Goal: Find specific page/section: Find specific page/section

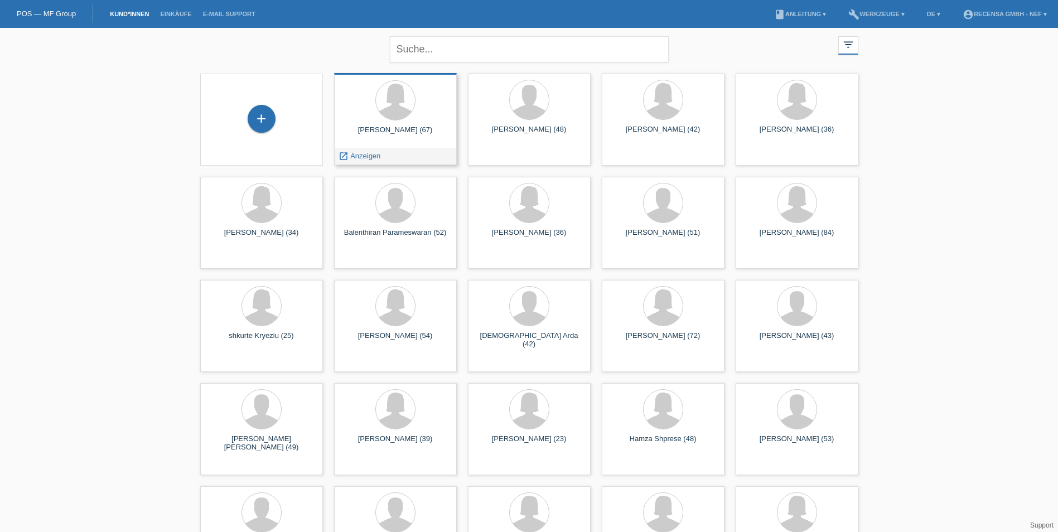
click at [424, 130] on div "[PERSON_NAME] (67)" at bounding box center [395, 135] width 105 height 18
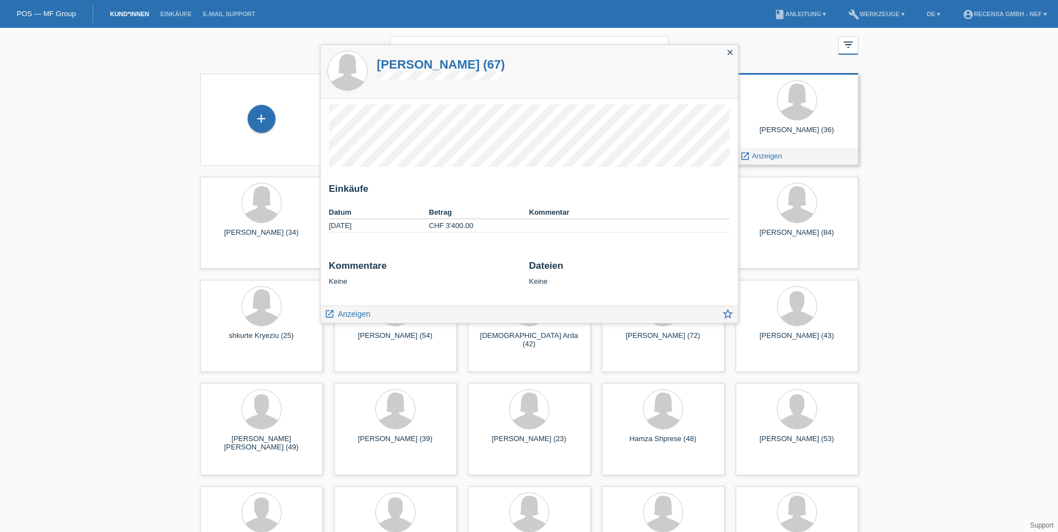
click at [809, 123] on div "[PERSON_NAME] (36) launch Anzeigen" at bounding box center [797, 119] width 123 height 92
click at [729, 52] on icon "close" at bounding box center [730, 52] width 9 height 9
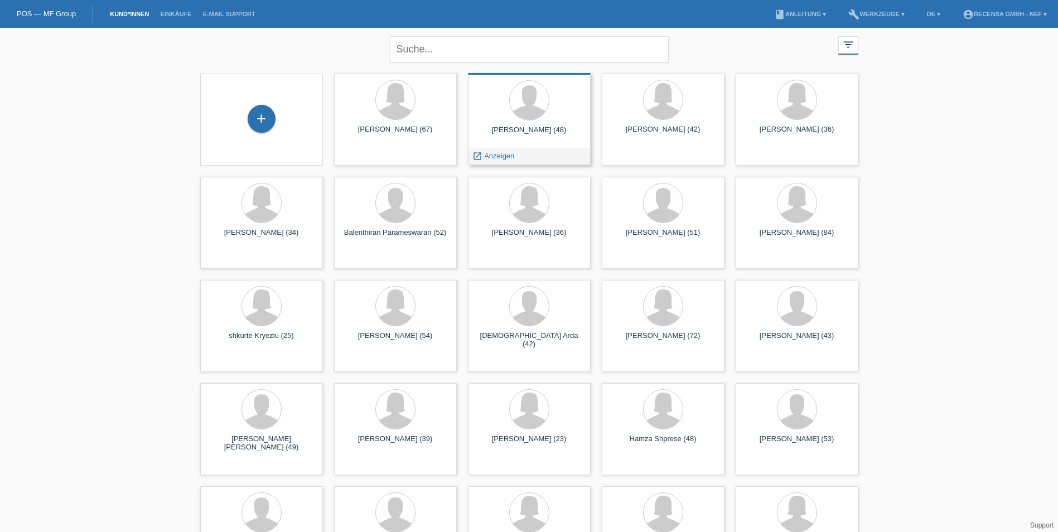
click at [558, 119] on div at bounding box center [529, 101] width 105 height 42
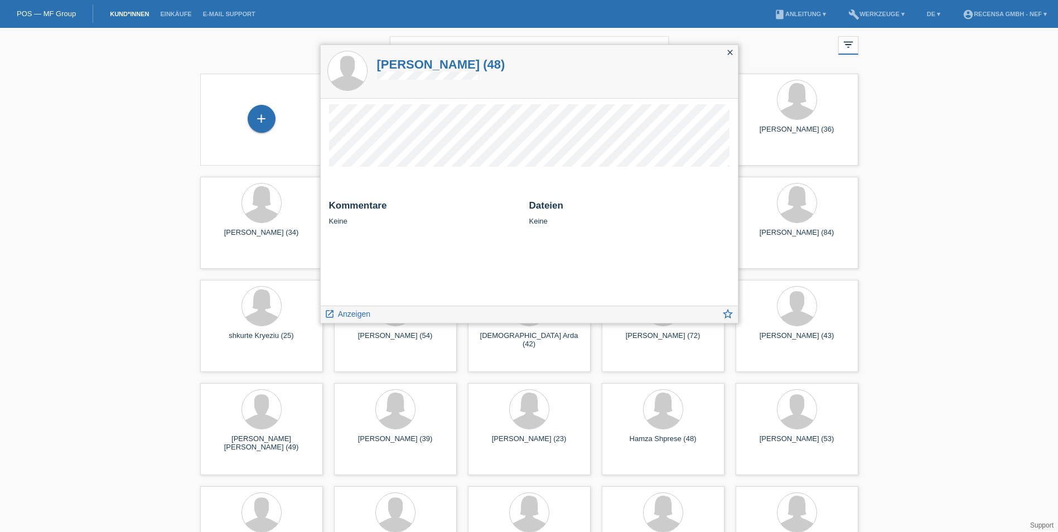
click at [731, 51] on icon "close" at bounding box center [730, 52] width 9 height 9
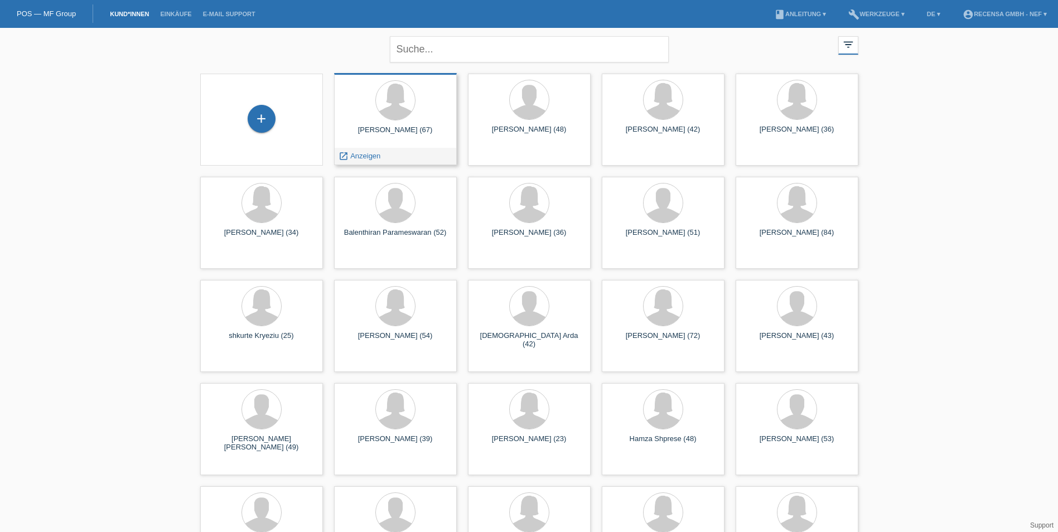
click at [404, 123] on div "[PERSON_NAME] (67) launch Anzeigen" at bounding box center [395, 119] width 123 height 92
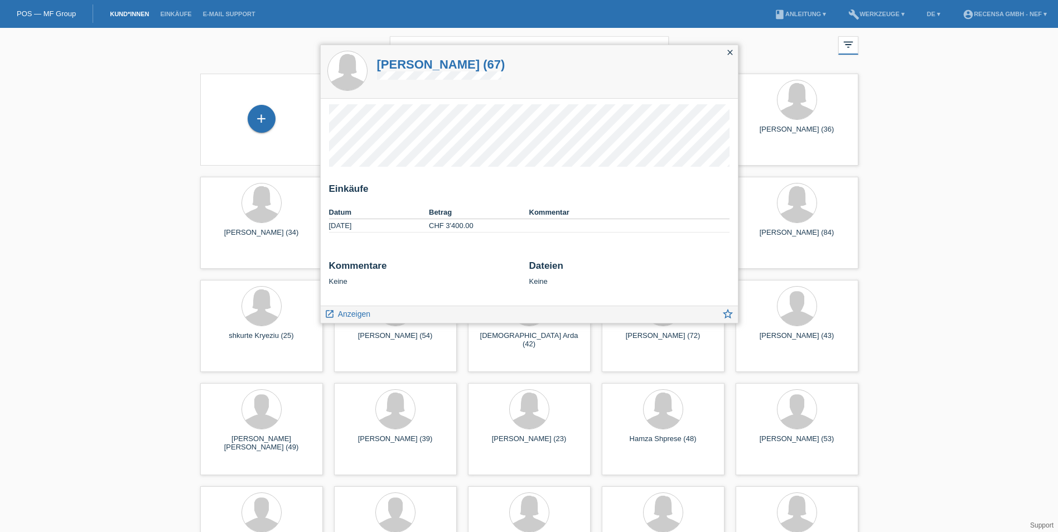
click at [729, 54] on icon "close" at bounding box center [730, 52] width 9 height 9
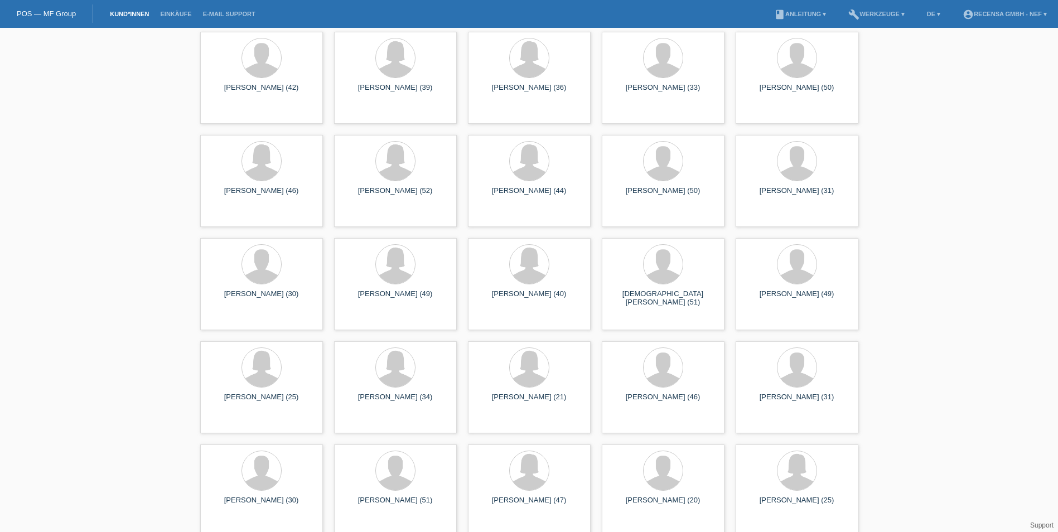
scroll to position [669, 0]
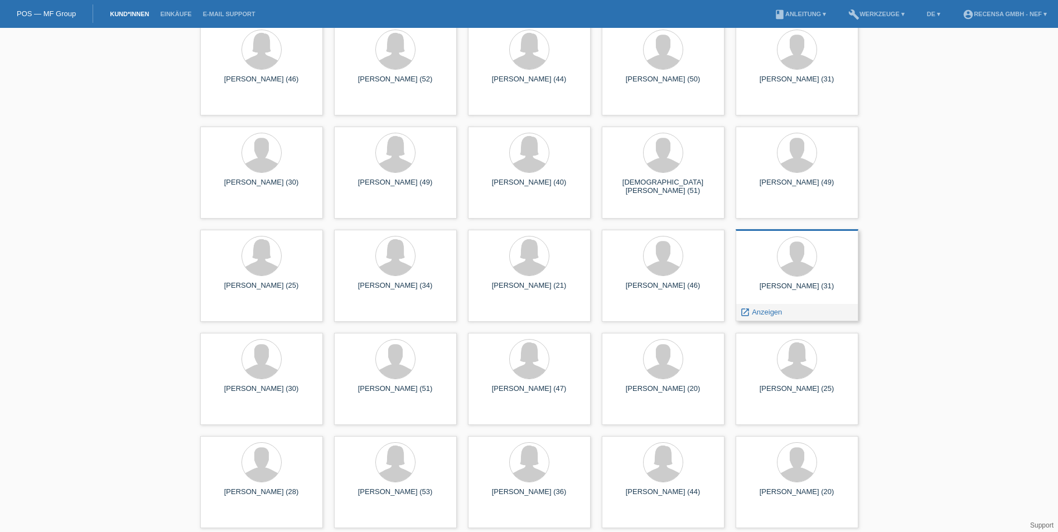
click at [821, 285] on div "[PERSON_NAME] (31)" at bounding box center [797, 291] width 105 height 18
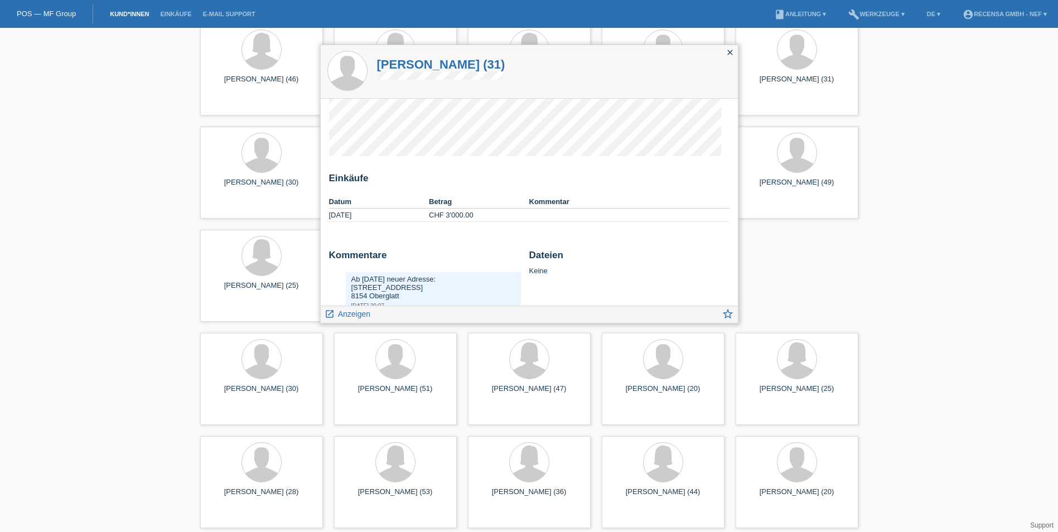
scroll to position [0, 0]
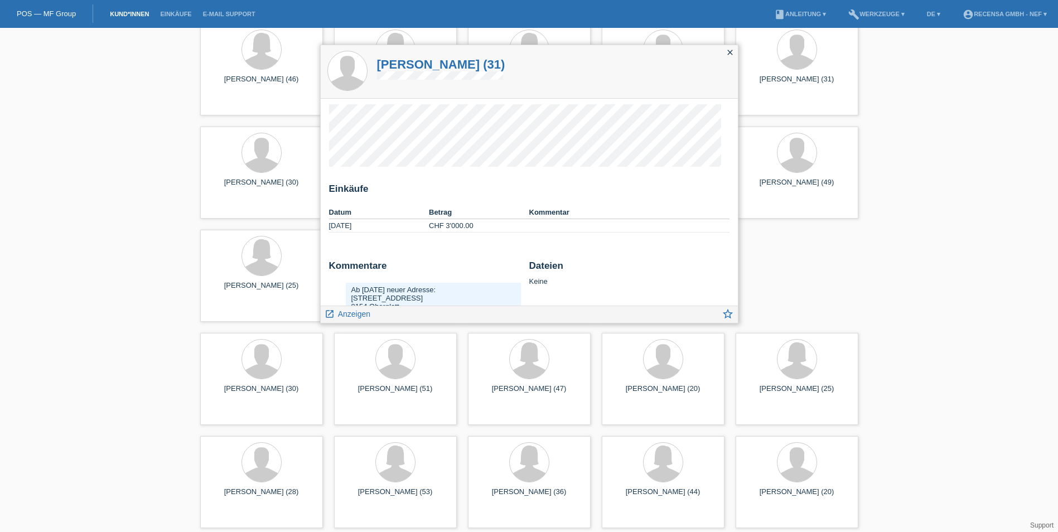
click at [730, 54] on icon "close" at bounding box center [730, 52] width 9 height 9
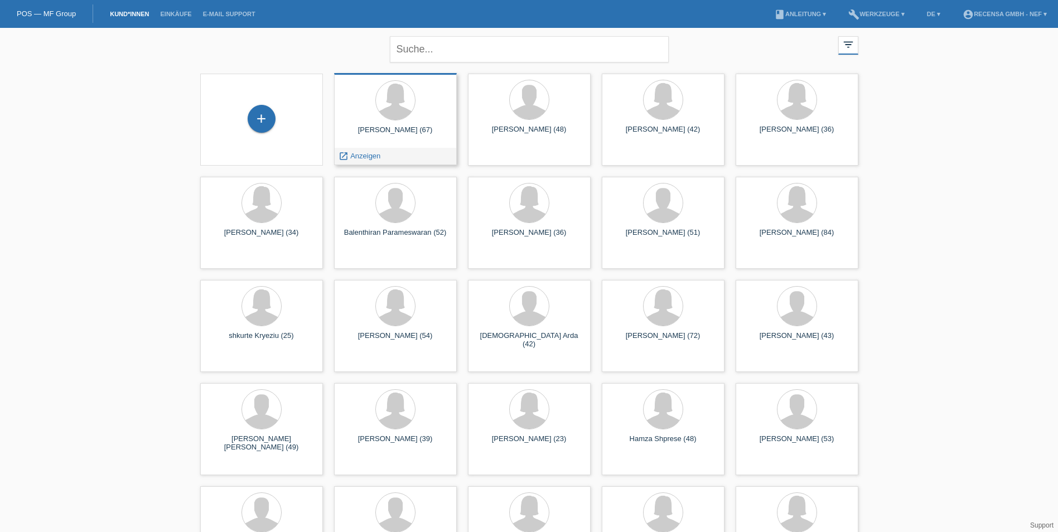
click at [422, 124] on div "[PERSON_NAME] (67) launch Anzeigen" at bounding box center [395, 119] width 123 height 92
